Goal: Book appointment/travel/reservation

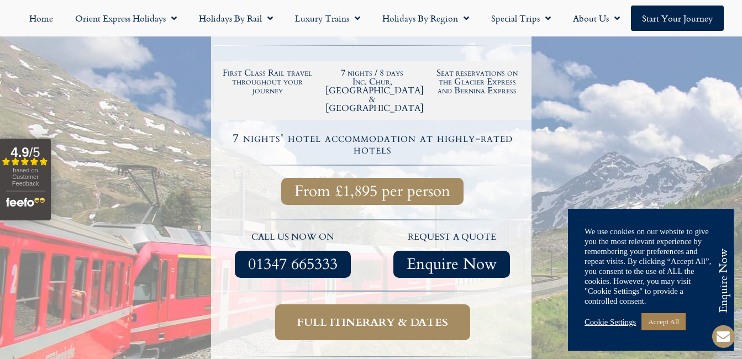
scroll to position [286, 0]
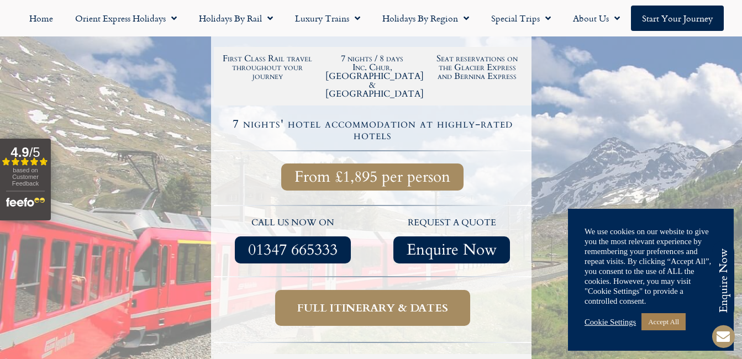
click at [389, 301] on span "Full itinerary & dates" at bounding box center [372, 308] width 151 height 14
click at [384, 301] on span "Full itinerary & dates" at bounding box center [372, 308] width 151 height 14
click at [379, 301] on span "Full itinerary & dates" at bounding box center [372, 308] width 151 height 14
click at [343, 301] on span "Full itinerary & dates" at bounding box center [372, 308] width 151 height 14
click at [673, 318] on link "Accept All" at bounding box center [664, 321] width 44 height 17
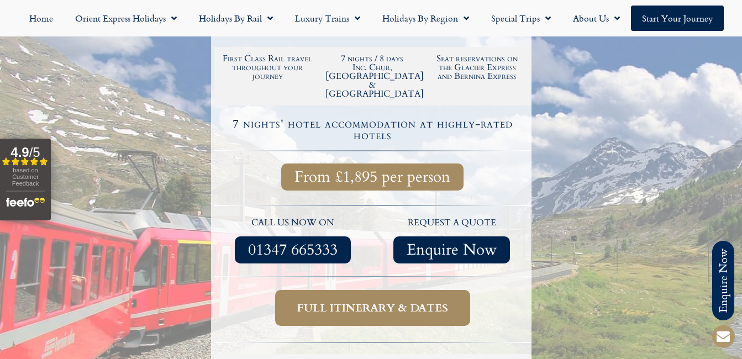
click at [367, 301] on span "Full itinerary & dates" at bounding box center [372, 308] width 151 height 14
click at [360, 301] on span "Full itinerary & dates" at bounding box center [372, 308] width 151 height 14
drag, startPoint x: 729, startPoint y: 289, endPoint x: 730, endPoint y: 302, distance: 13.3
click at [730, 323] on span at bounding box center [723, 336] width 27 height 27
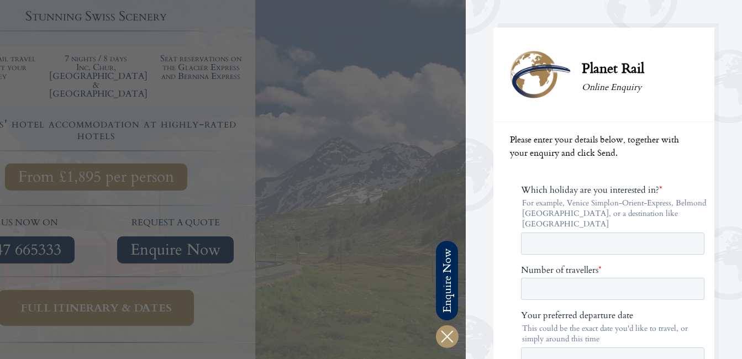
click at [137, 274] on div at bounding box center [95, 179] width 742 height 359
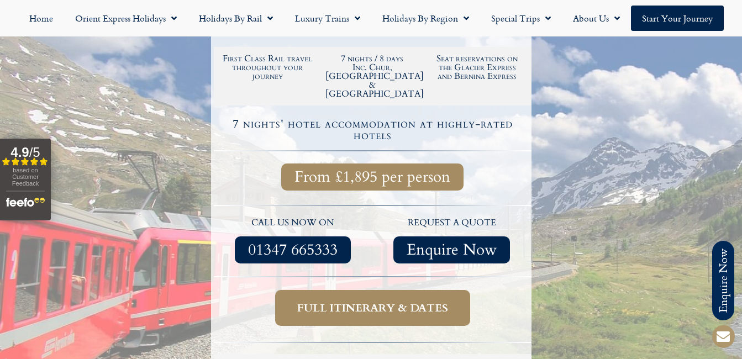
click at [371, 301] on span "Full itinerary & dates" at bounding box center [372, 308] width 151 height 14
click at [356, 170] on span "From £1,895 per person" at bounding box center [373, 177] width 156 height 14
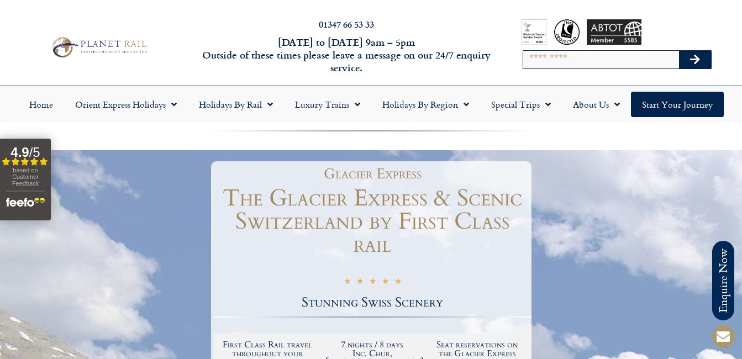
click at [390, 296] on h2 "Stunning Swiss Scenery" at bounding box center [373, 302] width 318 height 13
click at [374, 192] on h1 "The Glacier Express & Scenic Switzerland by First Class rail" at bounding box center [373, 222] width 318 height 70
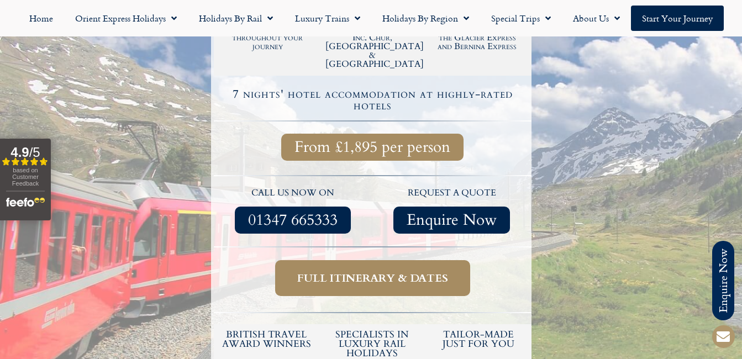
scroll to position [323, 0]
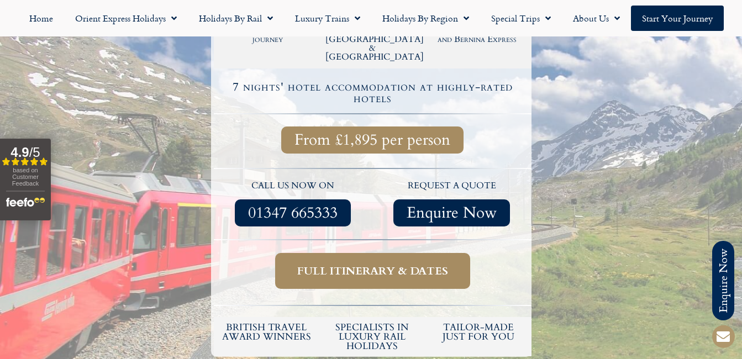
click at [355, 264] on span "Full itinerary & dates" at bounding box center [372, 271] width 151 height 14
drag, startPoint x: 355, startPoint y: 237, endPoint x: 359, endPoint y: 232, distance: 6.3
click at [355, 264] on span "Full itinerary & dates" at bounding box center [372, 271] width 151 height 14
click at [423, 206] on span "Enquire Now" at bounding box center [452, 213] width 90 height 14
click at [276, 206] on span "01347 665333" at bounding box center [293, 213] width 90 height 14
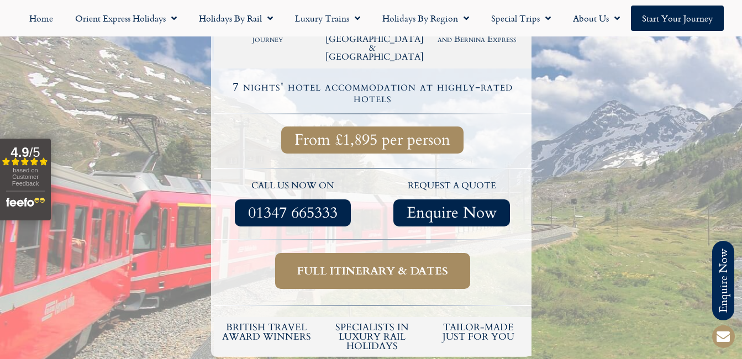
click at [359, 106] on div at bounding box center [373, 112] width 318 height 13
click at [414, 206] on span "Enquire Now" at bounding box center [452, 213] width 90 height 14
click at [345, 264] on span "Full itinerary & dates" at bounding box center [372, 271] width 151 height 14
click at [343, 264] on span "Full itinerary & dates" at bounding box center [372, 271] width 151 height 14
click at [332, 264] on span "Full itinerary & dates" at bounding box center [372, 271] width 151 height 14
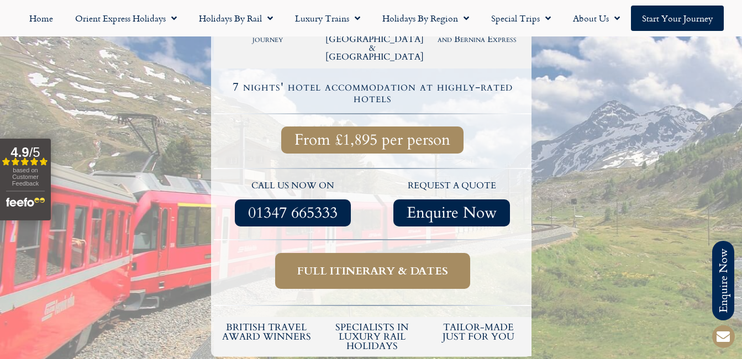
click at [332, 264] on span "Full itinerary & dates" at bounding box center [372, 271] width 151 height 14
click at [379, 264] on span "Full itinerary & dates" at bounding box center [372, 271] width 151 height 14
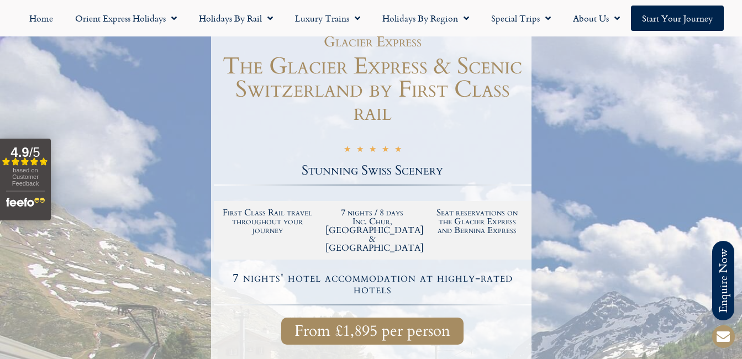
scroll to position [125, 0]
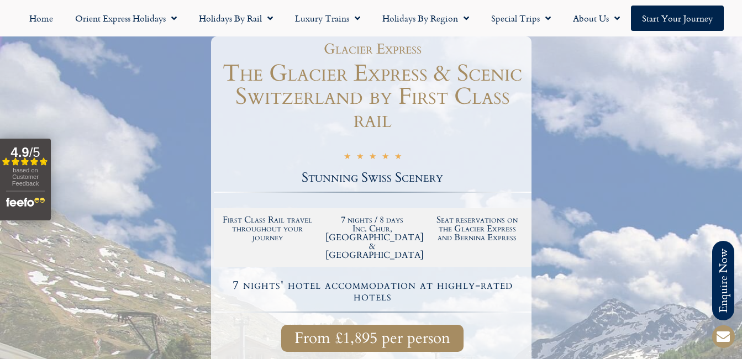
drag, startPoint x: 338, startPoint y: 196, endPoint x: 339, endPoint y: 130, distance: 65.8
click at [337, 216] on h2 "7 nights / 8 days Inc. Chur, Montreux & Cologne" at bounding box center [373, 238] width 94 height 44
click at [339, 92] on h1 "The Glacier Express & Scenic Switzerland by First Class rail" at bounding box center [373, 97] width 318 height 70
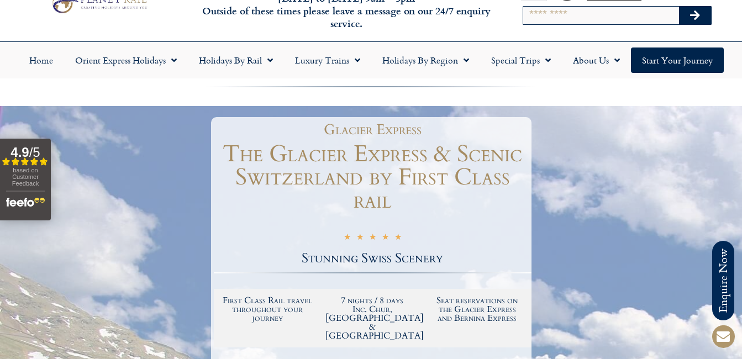
scroll to position [0, 0]
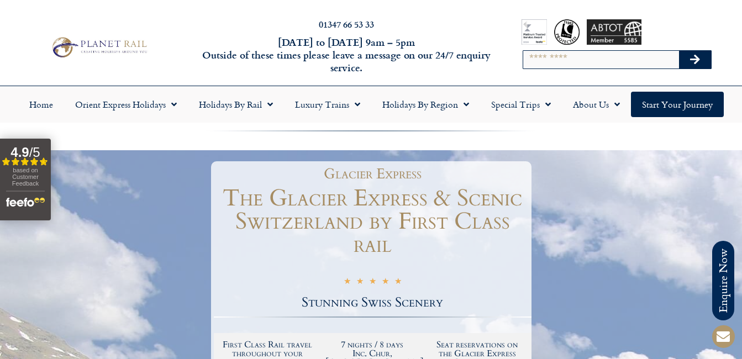
click at [358, 187] on h1 "The Glacier Express & Scenic Switzerland by First Class rail" at bounding box center [373, 222] width 318 height 70
click at [692, 103] on link "Start your Journey" at bounding box center [677, 104] width 93 height 25
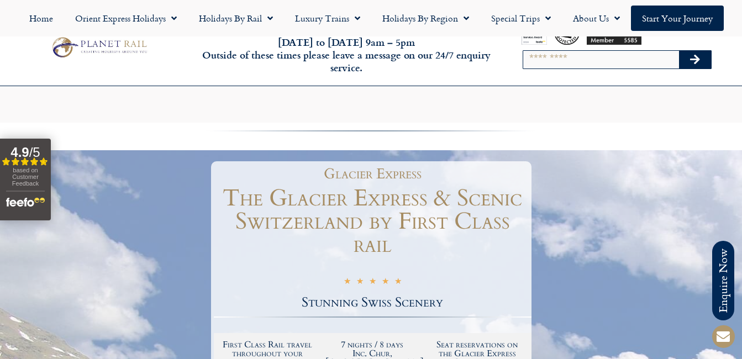
scroll to position [243, 0]
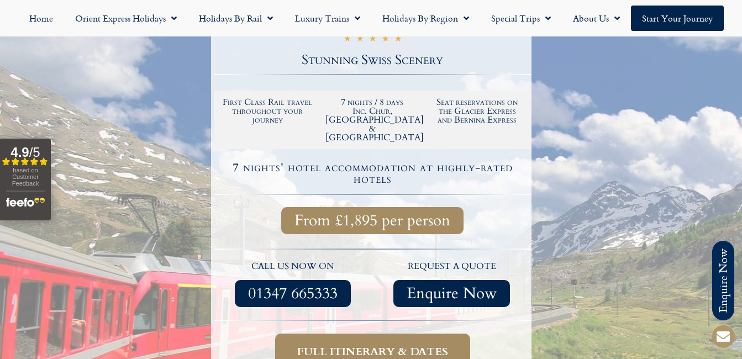
click at [383, 345] on span "Full itinerary & dates" at bounding box center [372, 352] width 151 height 14
click at [373, 345] on span "Full itinerary & dates" at bounding box center [372, 352] width 151 height 14
